Goal: Find contact information: Find contact information

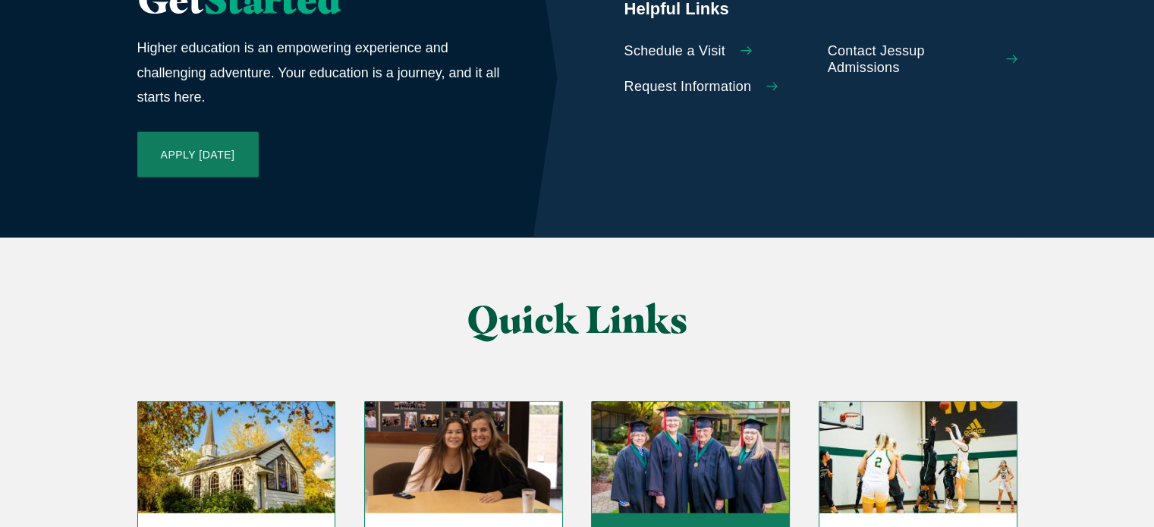
scroll to position [3566, 0]
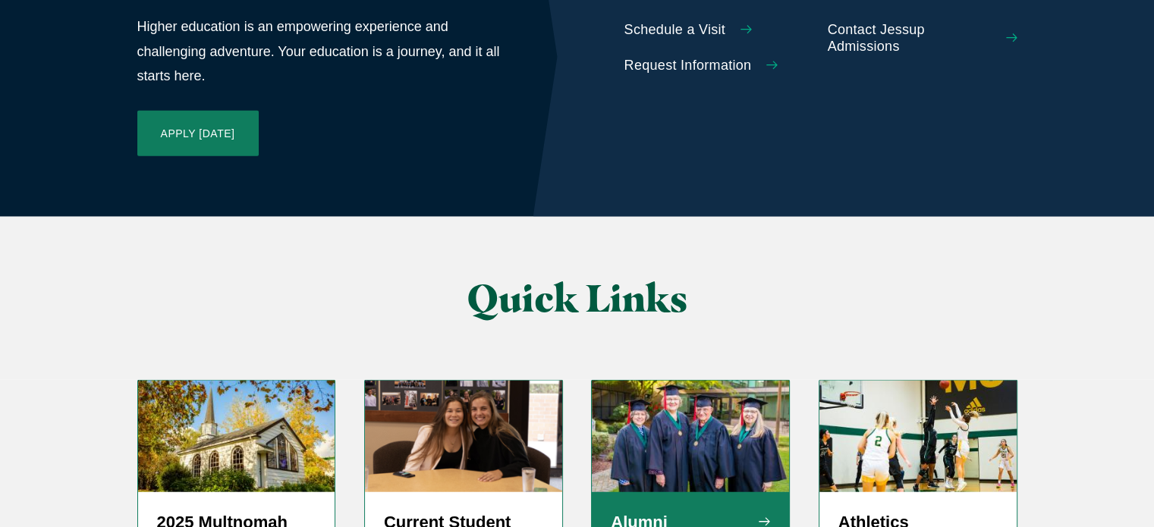
click at [684, 511] on h5 "Alumni Resources" at bounding box center [690, 534] width 159 height 46
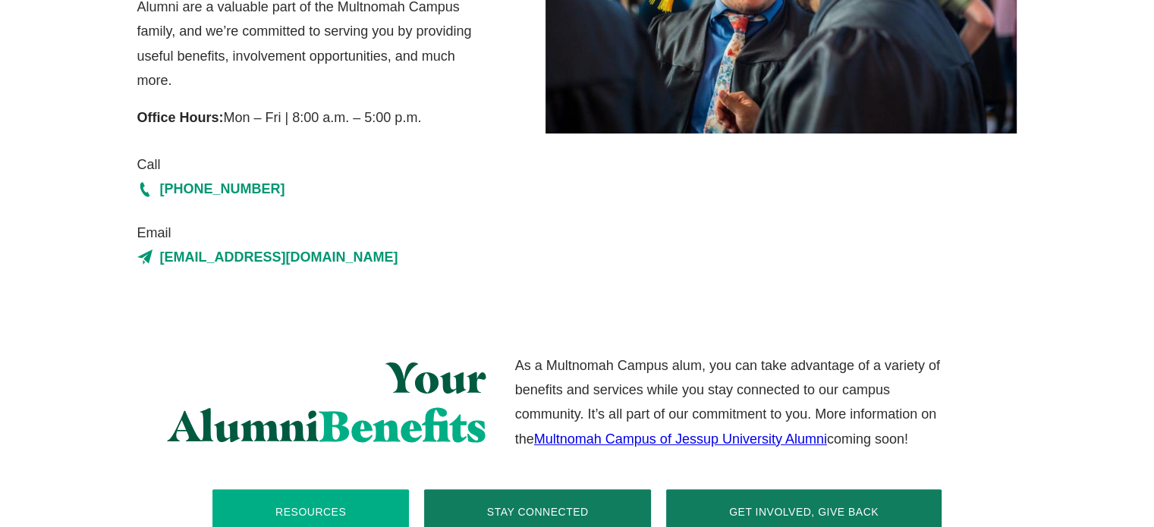
scroll to position [303, 0]
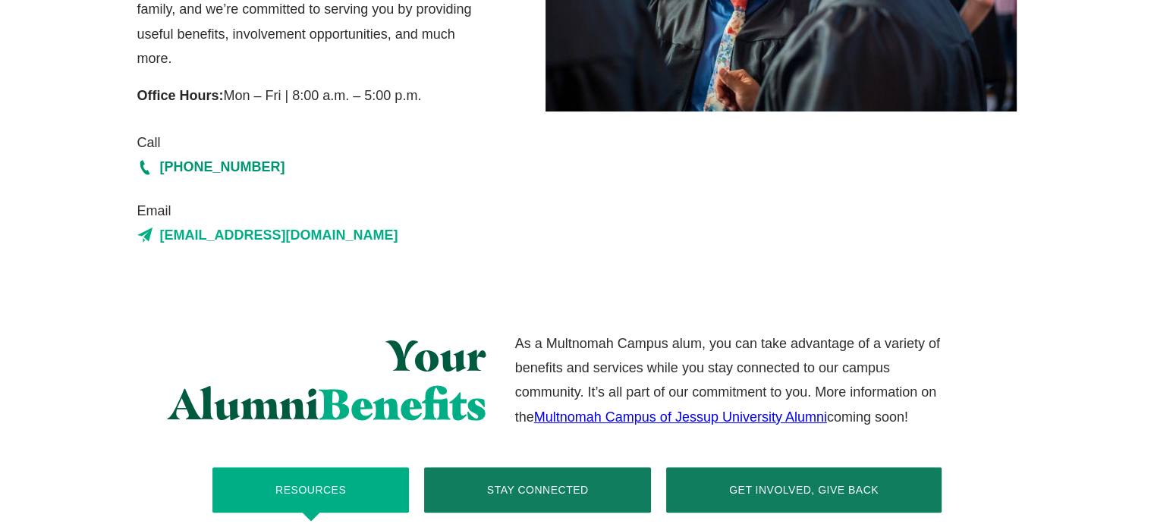
click at [225, 234] on link "[EMAIL_ADDRESS][DOMAIN_NAME]" at bounding box center [312, 235] width 350 height 24
click at [263, 238] on link "[EMAIL_ADDRESS][DOMAIN_NAME]" at bounding box center [312, 235] width 350 height 24
click at [264, 233] on link "[EMAIL_ADDRESS][DOMAIN_NAME]" at bounding box center [312, 235] width 350 height 24
click at [143, 234] on use at bounding box center [144, 235] width 15 height 15
